Goal: Use online tool/utility: Utilize a website feature to perform a specific function

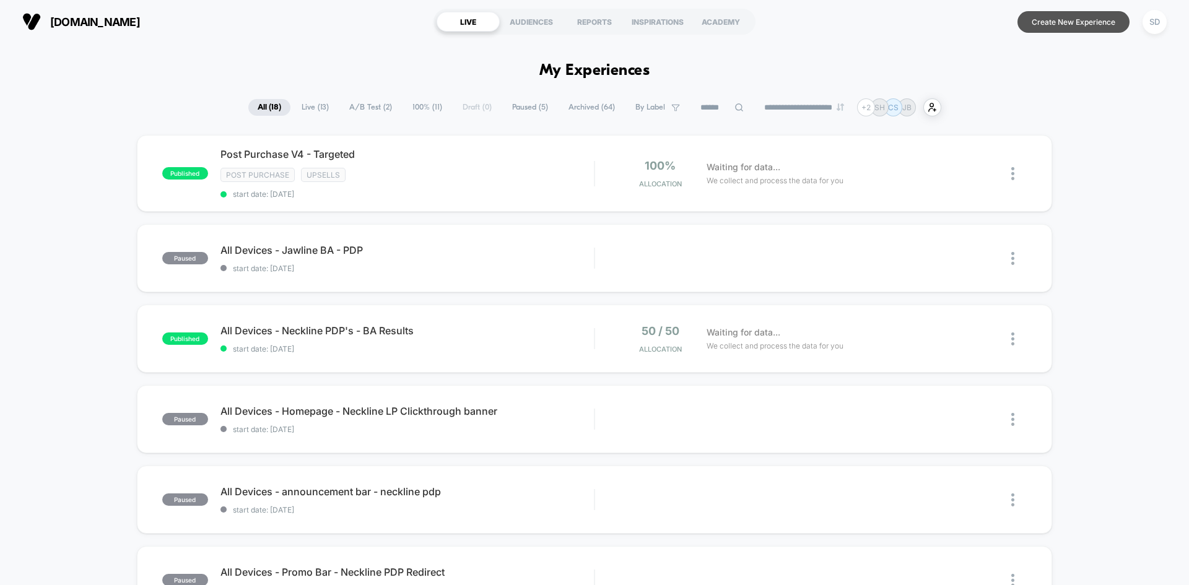
click at [1062, 16] on button "Create New Experience" at bounding box center [1074, 22] width 112 height 22
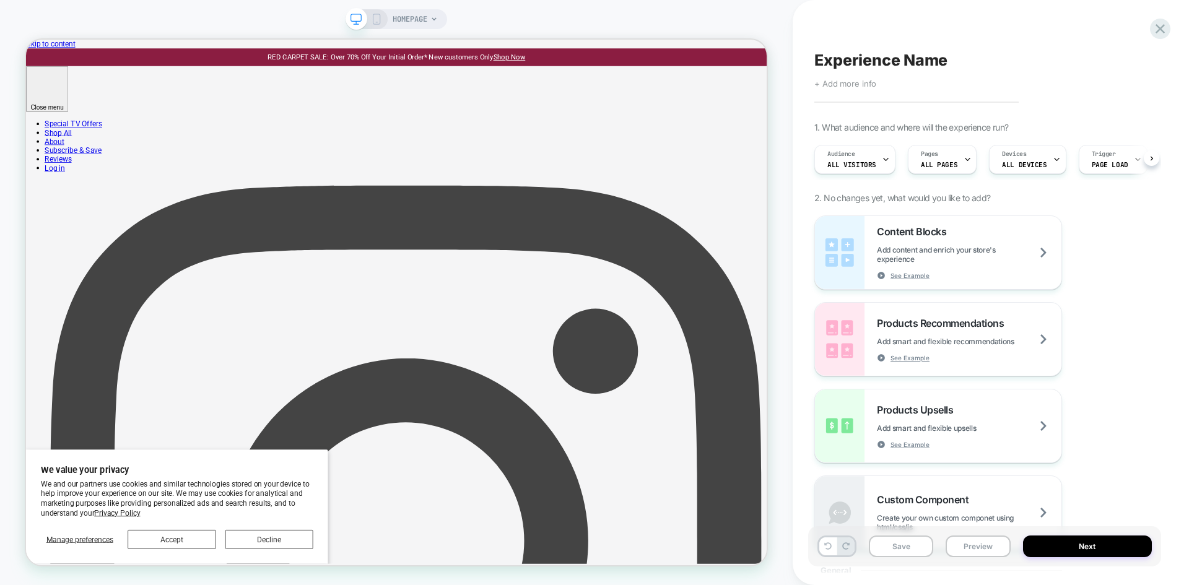
scroll to position [0, 1]
click at [872, 64] on span "Experience Name" at bounding box center [881, 60] width 133 height 19
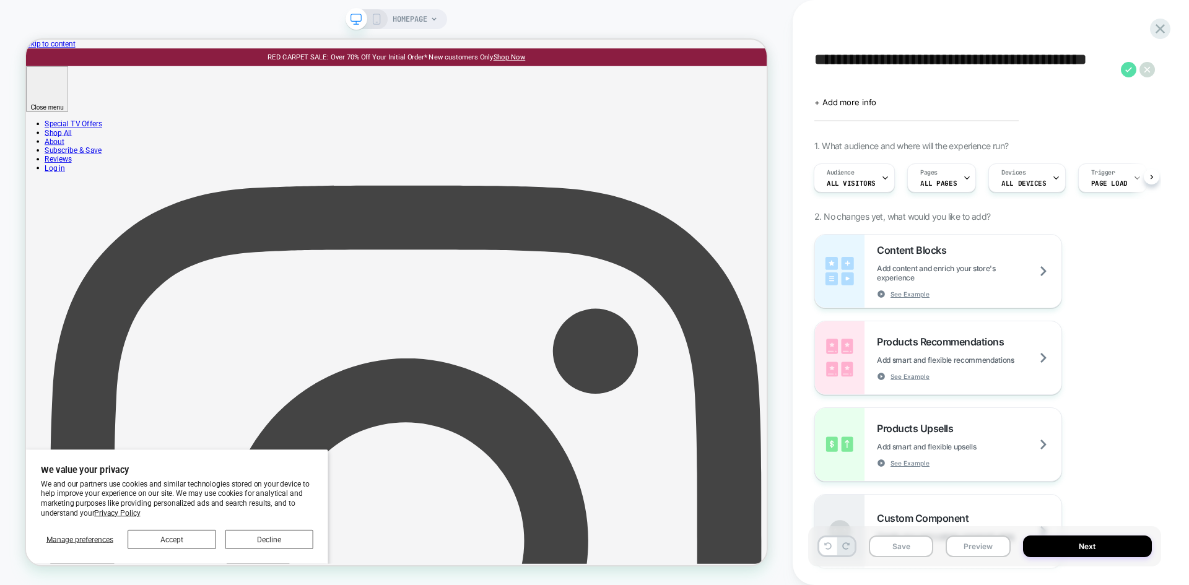
type textarea "**********"
click at [1127, 65] on icon at bounding box center [1128, 69] width 15 height 15
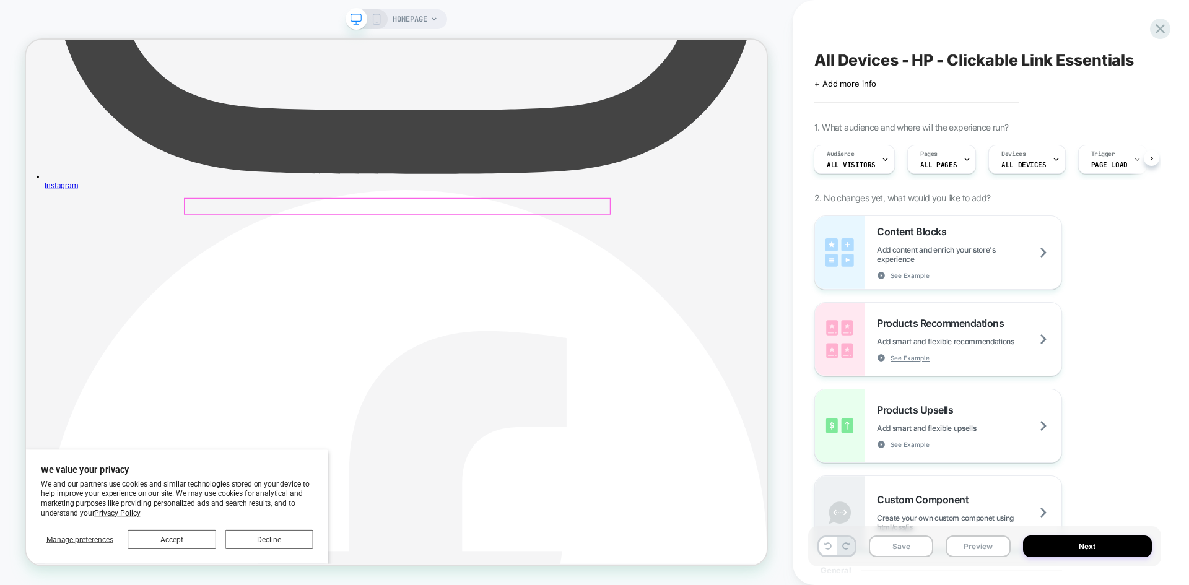
scroll to position [1053, 0]
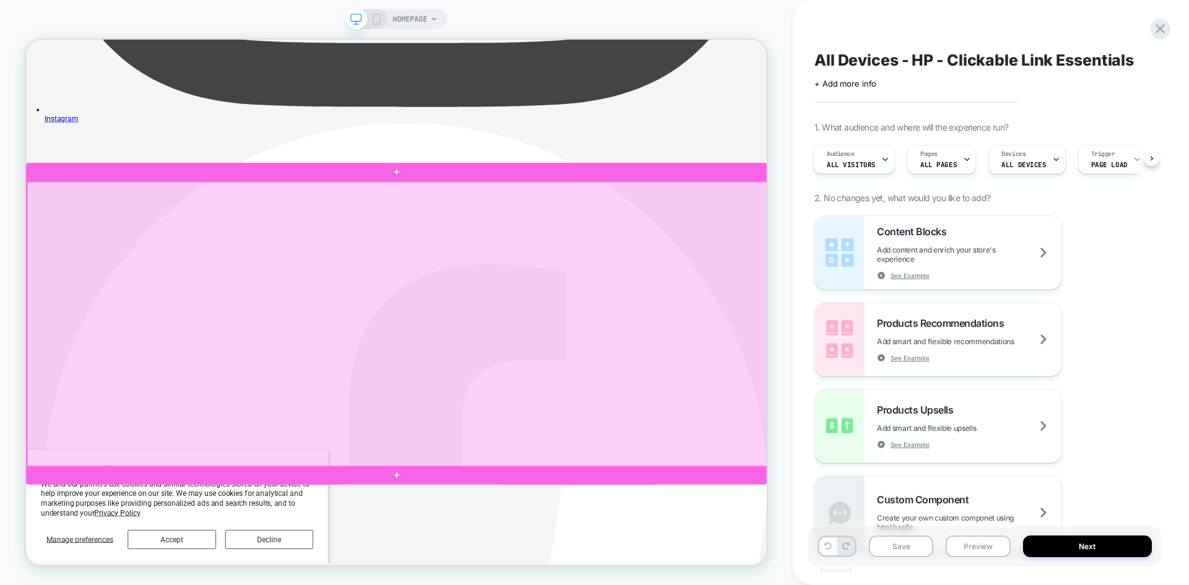
click at [870, 328] on div at bounding box center [521, 419] width 988 height 381
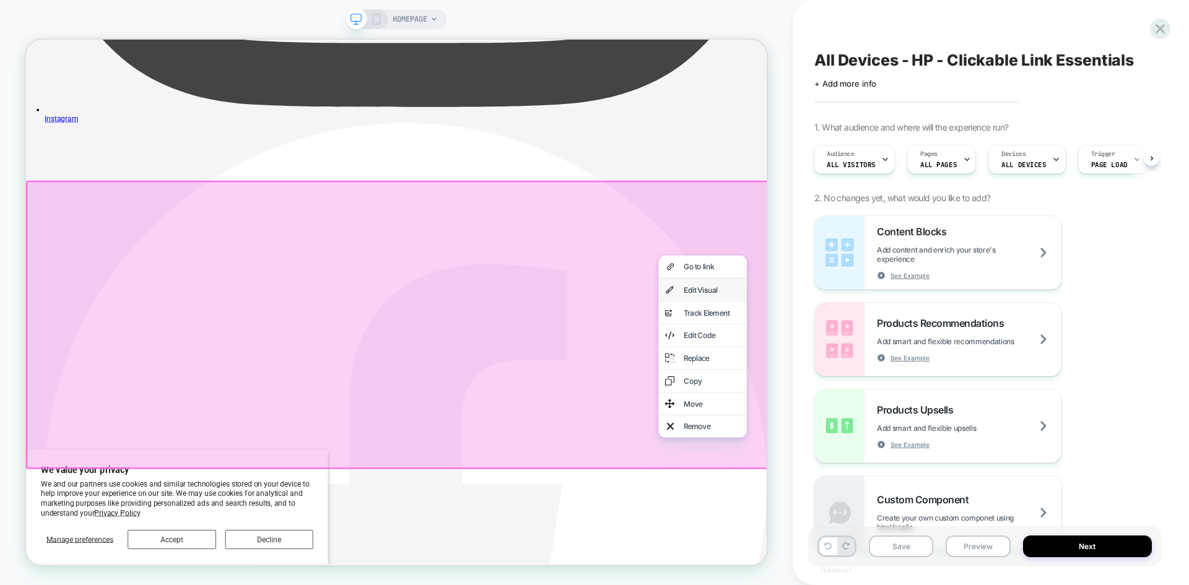
click at [924, 366] on div "Edit Visual" at bounding box center [929, 374] width 118 height 30
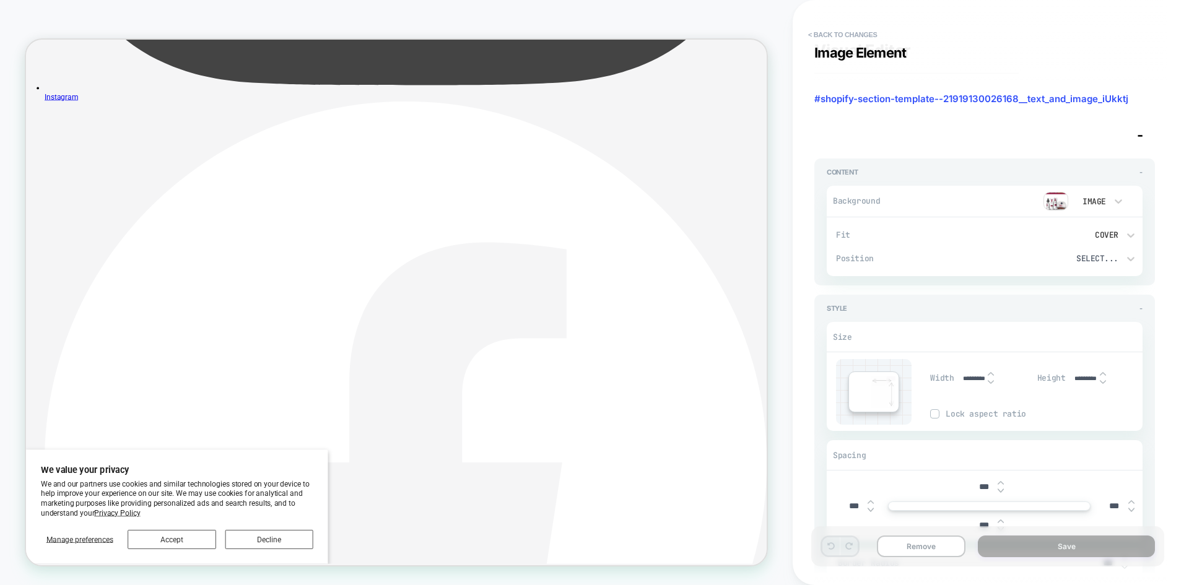
scroll to position [0, 0]
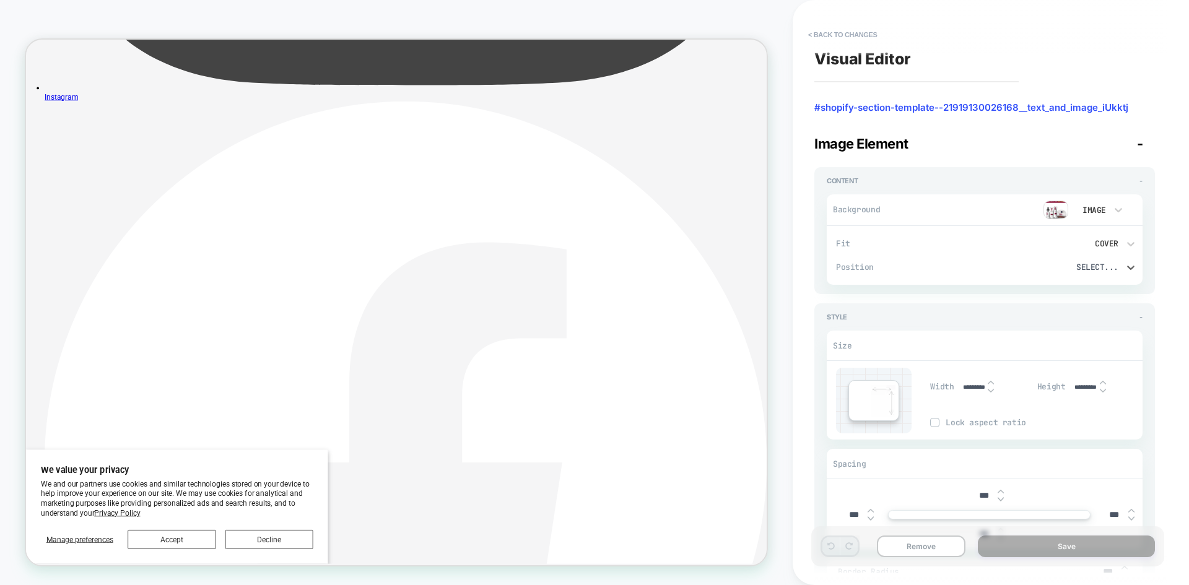
click at [1119, 265] on div "Select..." at bounding box center [1061, 267] width 130 height 13
click at [1119, 265] on div at bounding box center [594, 292] width 1189 height 585
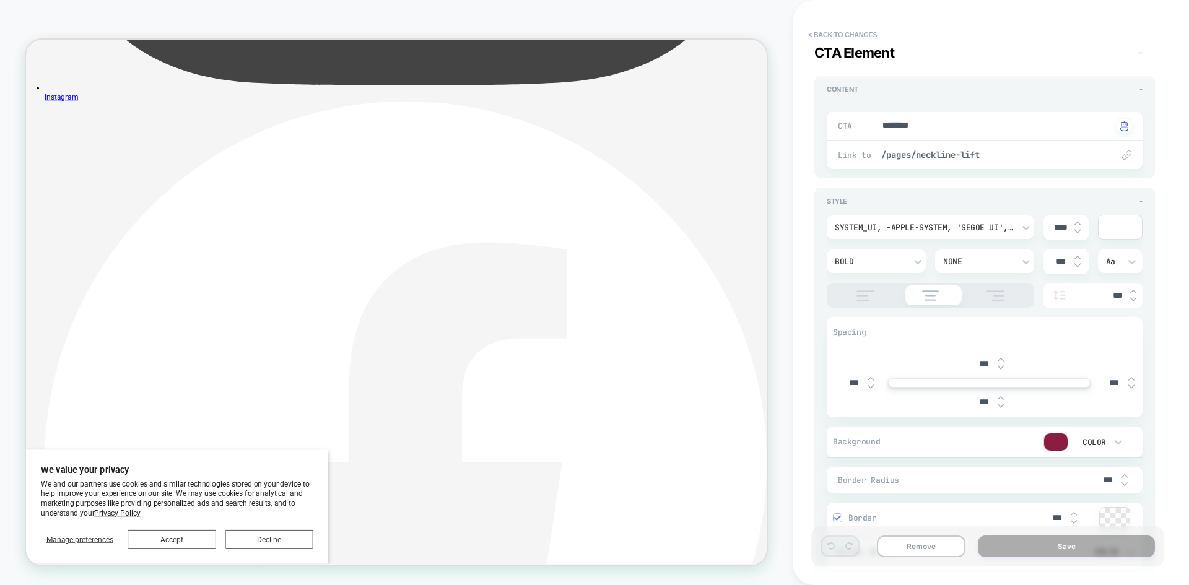
scroll to position [1970, 0]
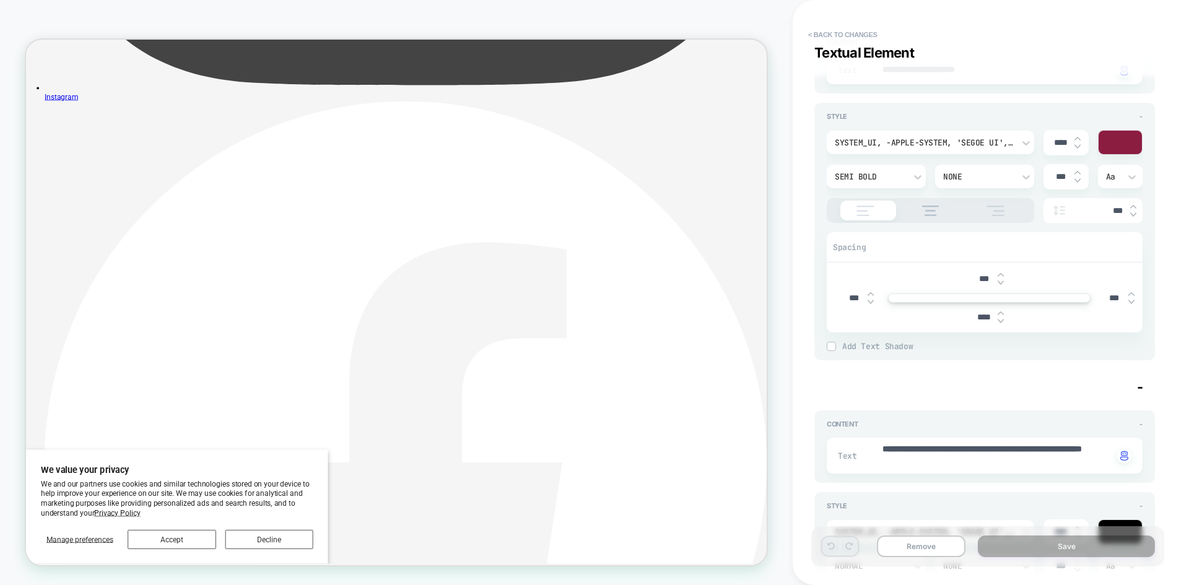
type textarea "*"
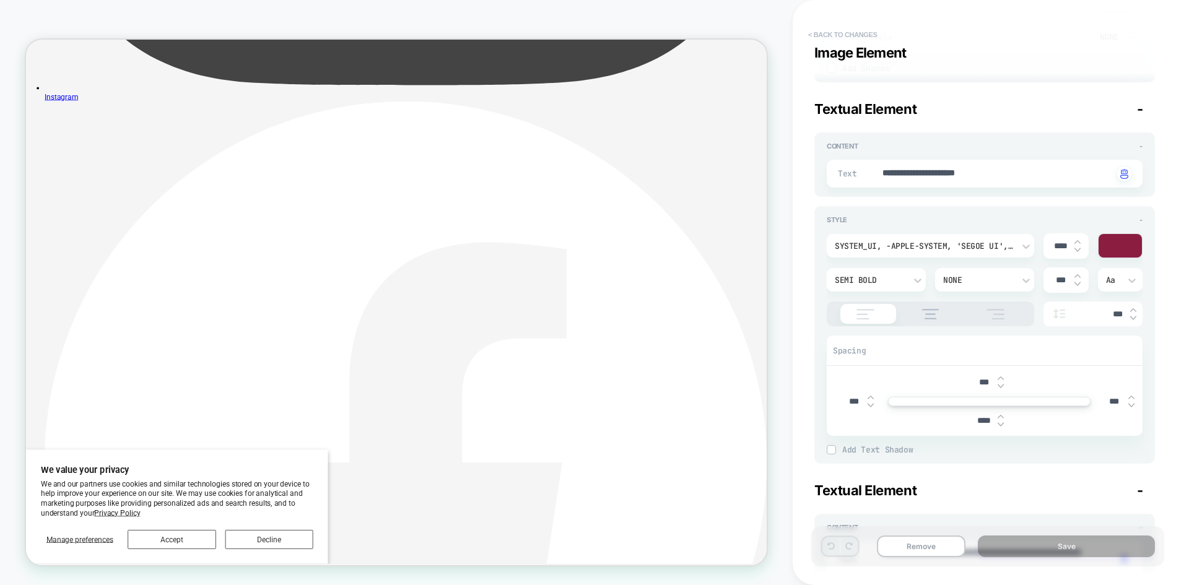
click at [865, 31] on button "< Back to changes" at bounding box center [843, 35] width 82 height 20
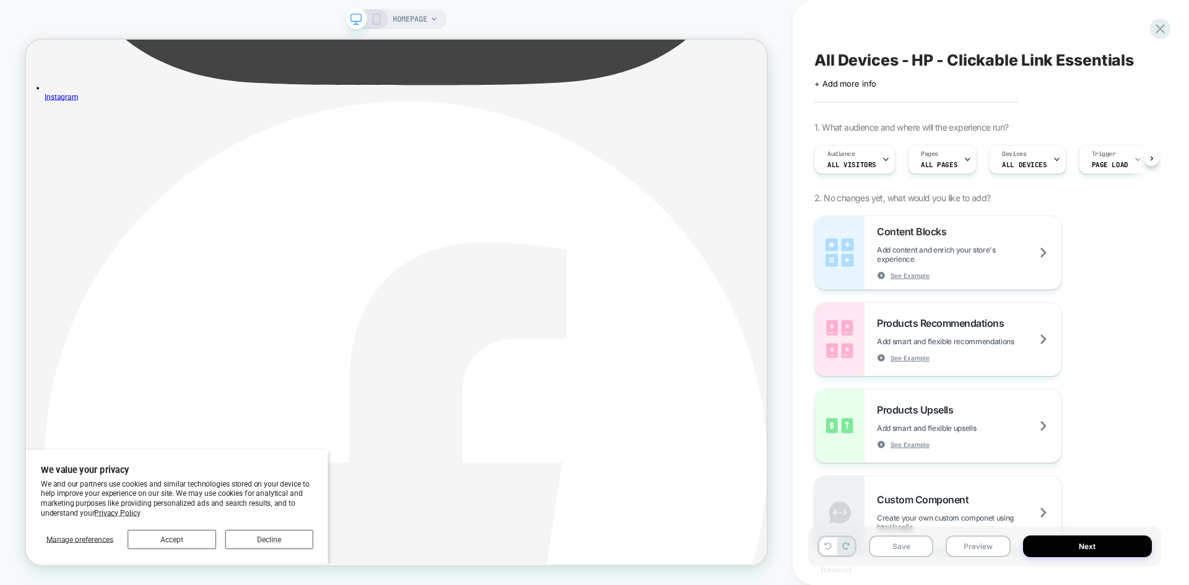
scroll to position [0, 1]
click at [1160, 27] on icon at bounding box center [1160, 28] width 9 height 9
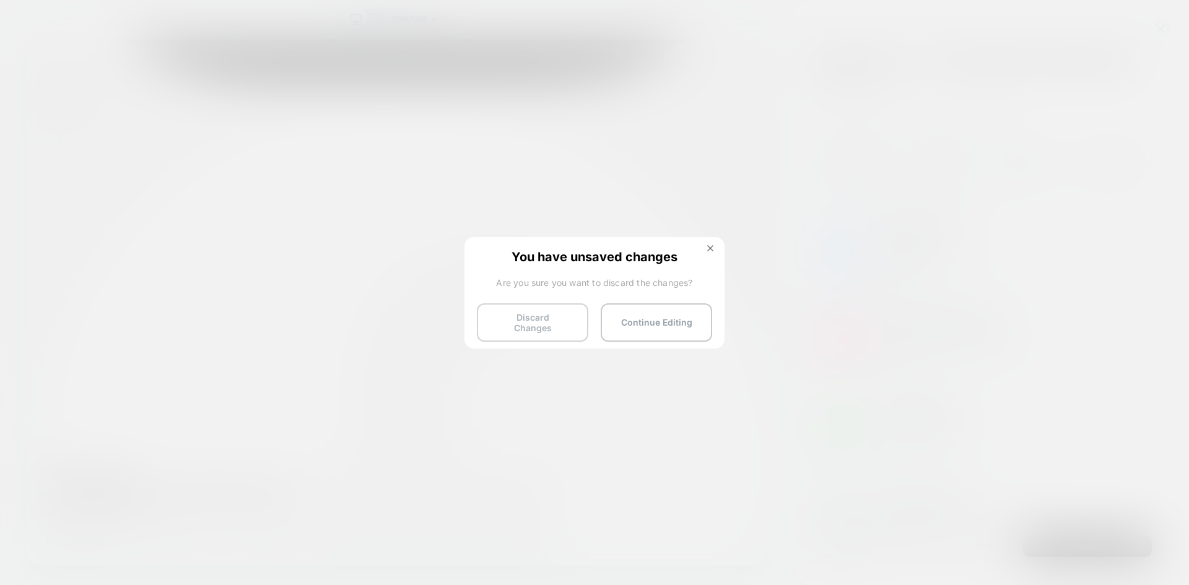
click at [550, 316] on button "Discard Changes" at bounding box center [533, 323] width 112 height 38
